Goal: Information Seeking & Learning: Find specific fact

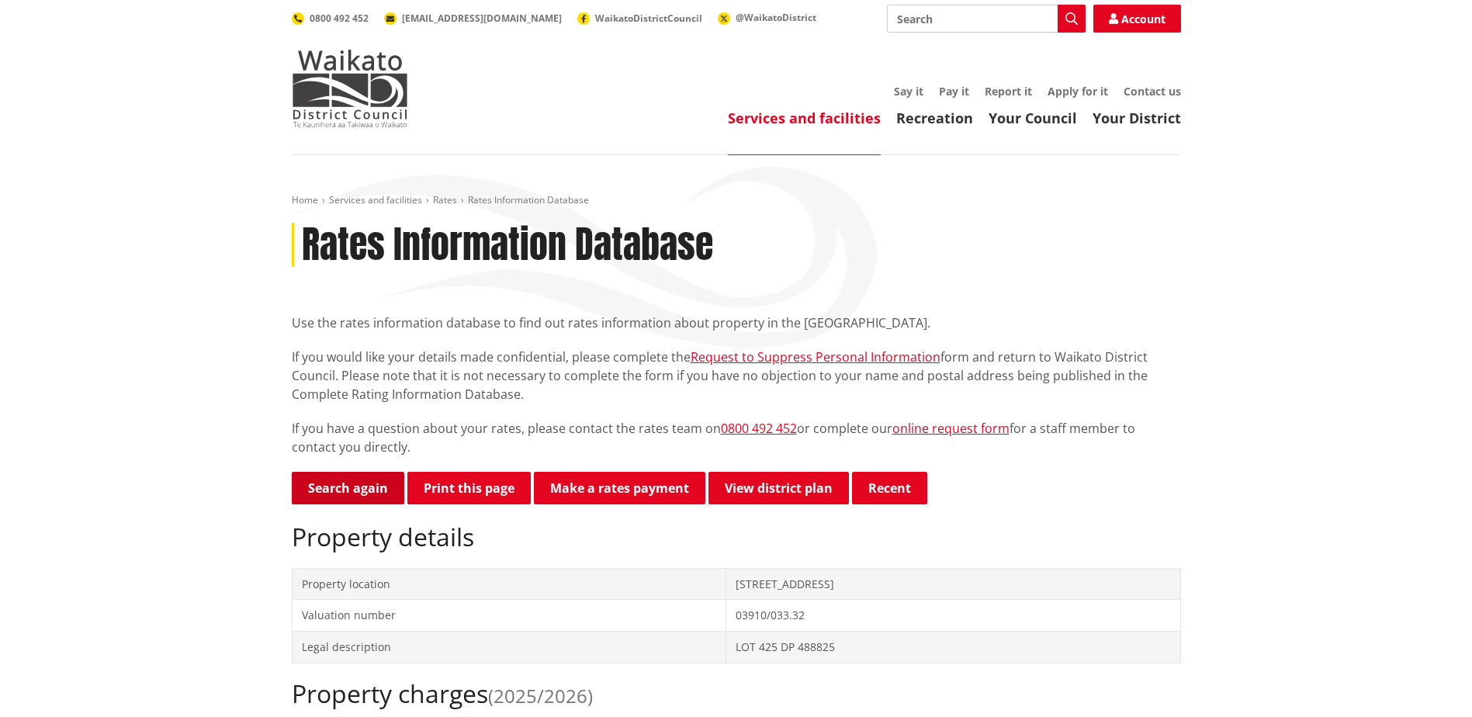
click at [331, 490] on link "Search again" at bounding box center [348, 488] width 113 height 33
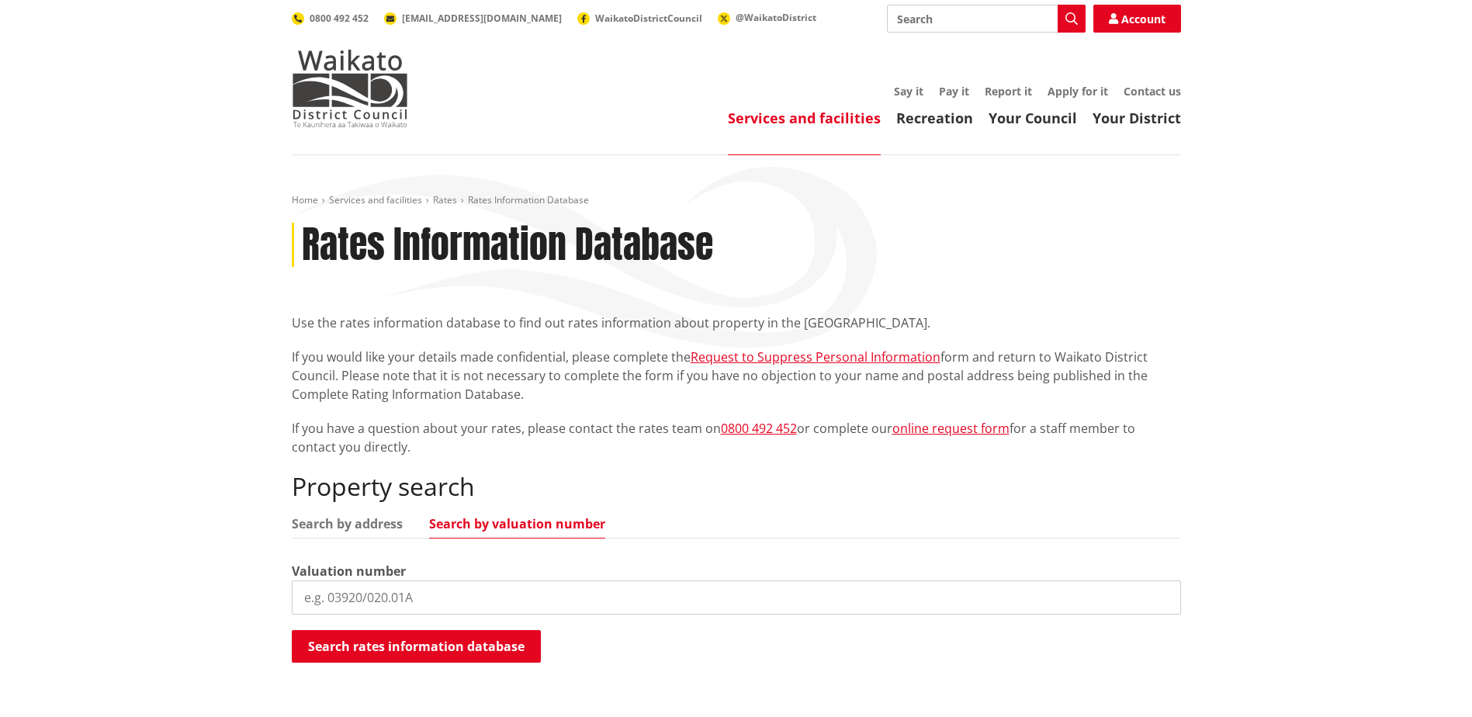
click at [545, 622] on div "Property search Search by address Search by valuation number Valuation number S…" at bounding box center [736, 568] width 889 height 192
click at [537, 604] on input "search" at bounding box center [736, 598] width 889 height 34
paste input "06340/240.12"
type input "06340/240.12"
click at [489, 647] on button "Search rates information database" at bounding box center [416, 646] width 249 height 33
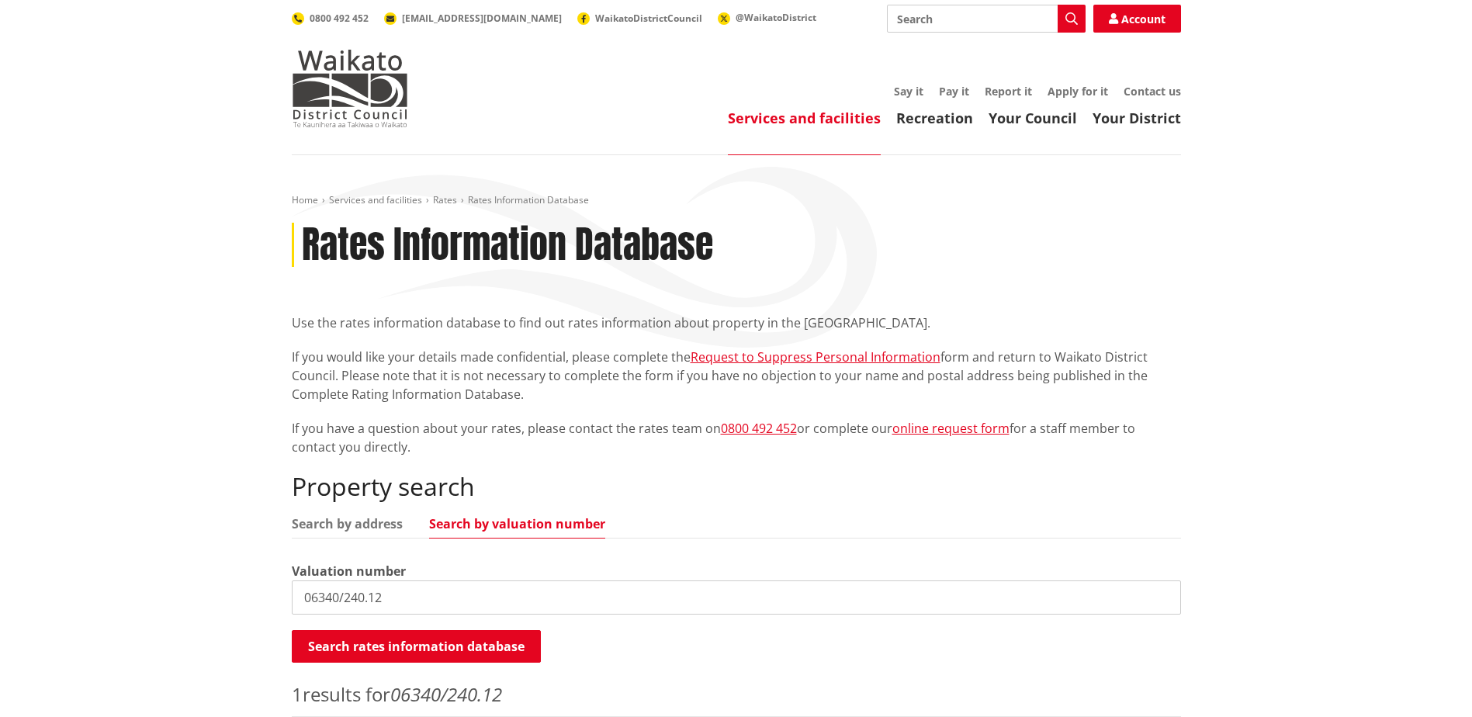
scroll to position [233, 0]
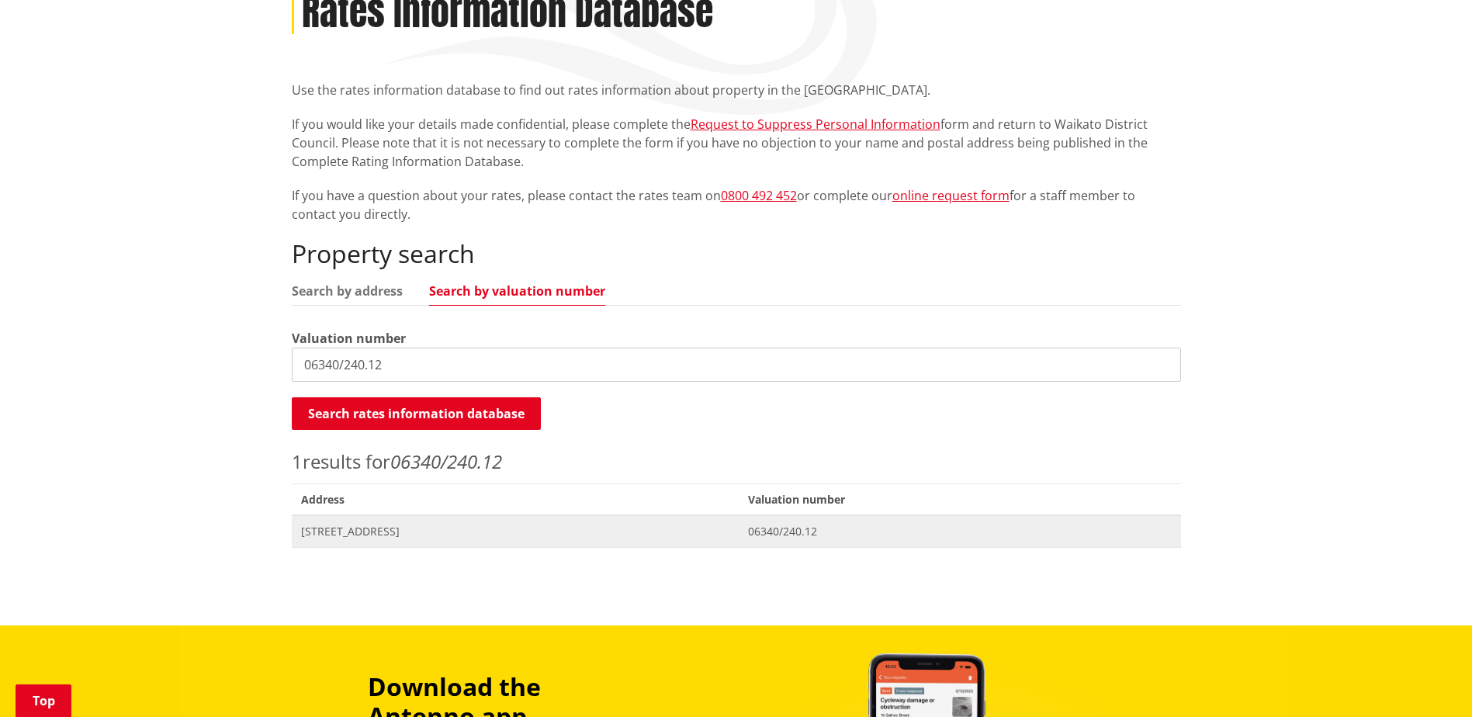
click at [397, 524] on span "24 Ashwell Drive TUAKAU" at bounding box center [515, 532] width 429 height 16
